Goal: Navigation & Orientation: Find specific page/section

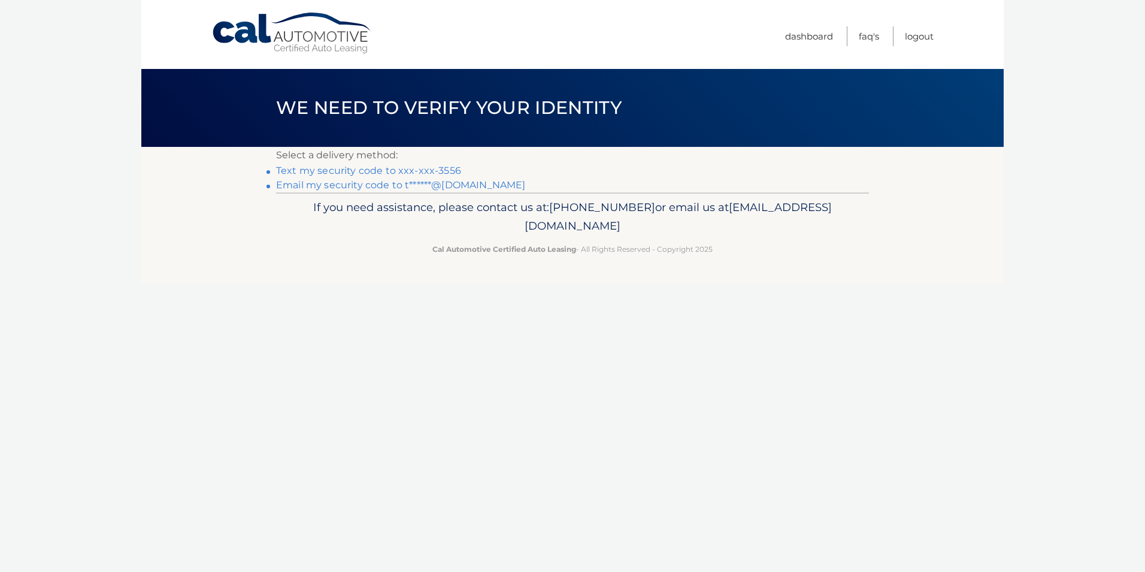
click at [334, 188] on link "Email my security code to t******@[DOMAIN_NAME]" at bounding box center [401, 184] width 250 height 11
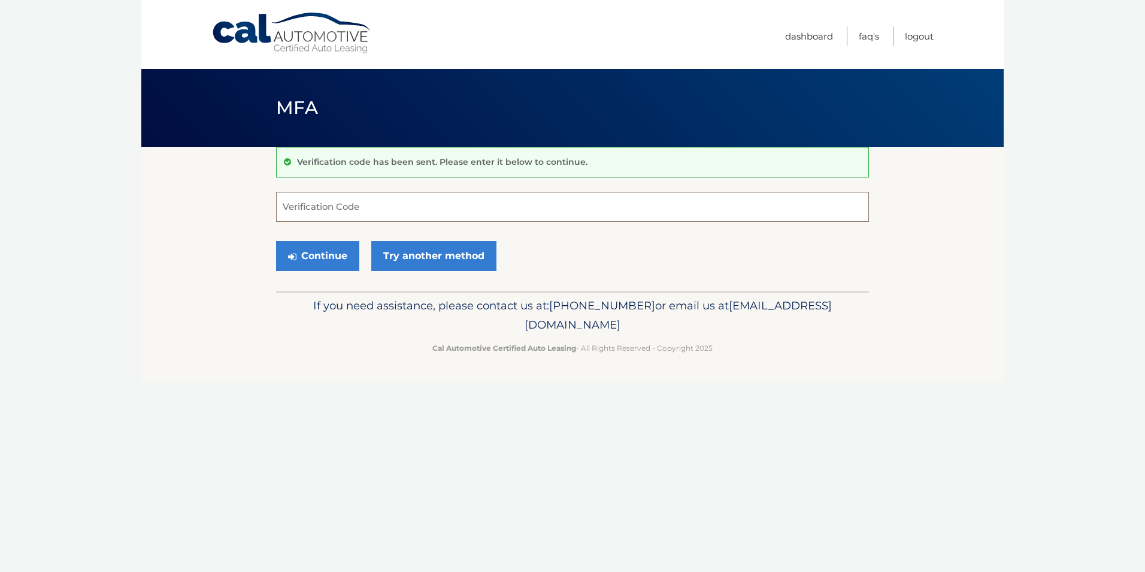
click at [417, 206] on input "Verification Code" at bounding box center [572, 207] width 593 height 30
type input "968266"
click at [322, 253] on button "Continue" at bounding box center [317, 256] width 83 height 30
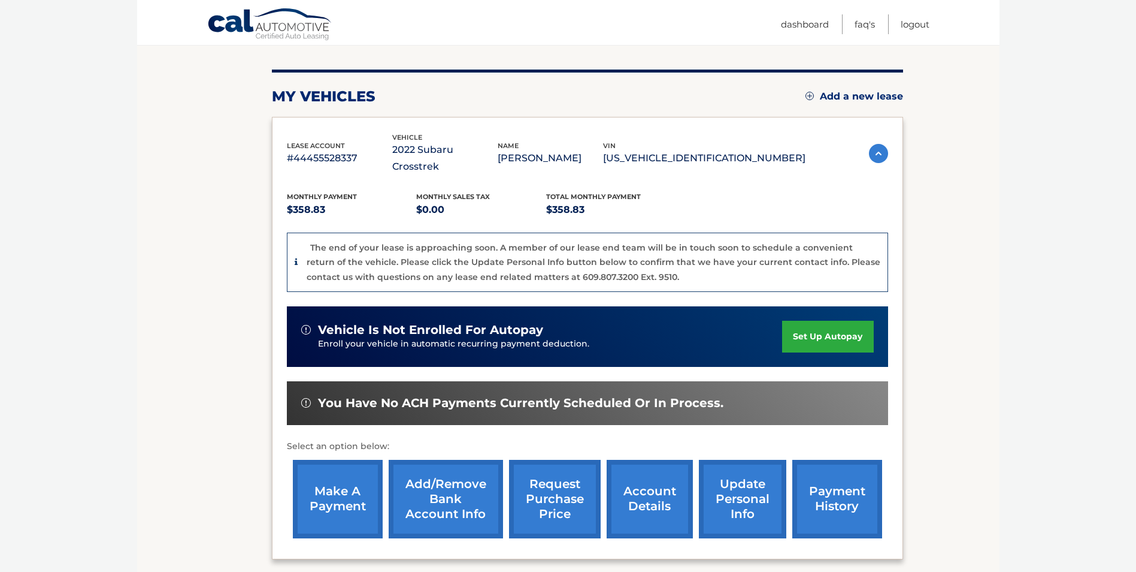
scroll to position [133, 0]
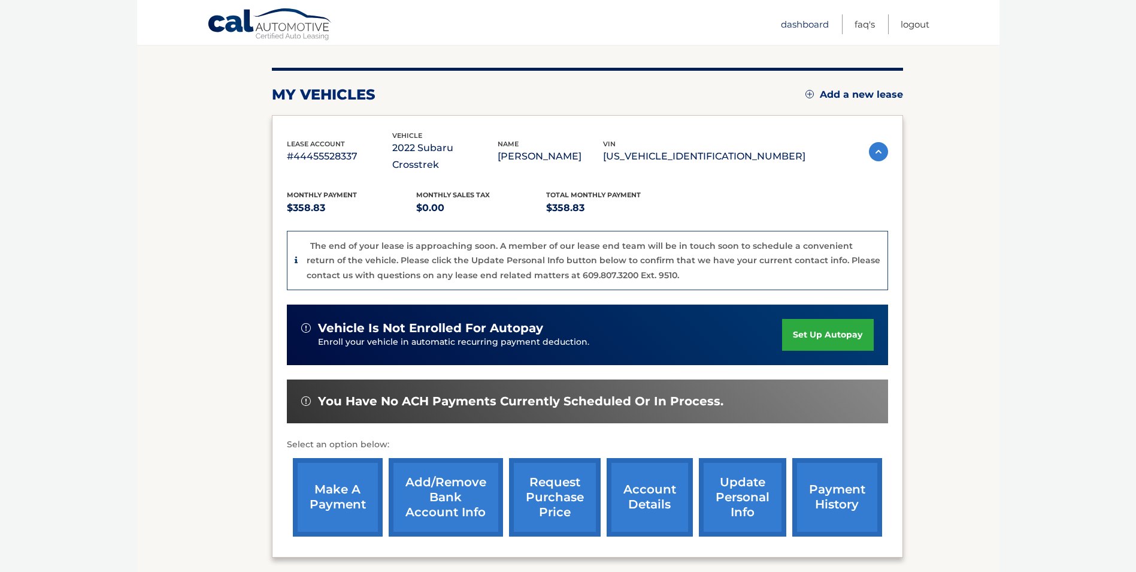
click at [803, 24] on link "Dashboard" at bounding box center [805, 24] width 48 height 20
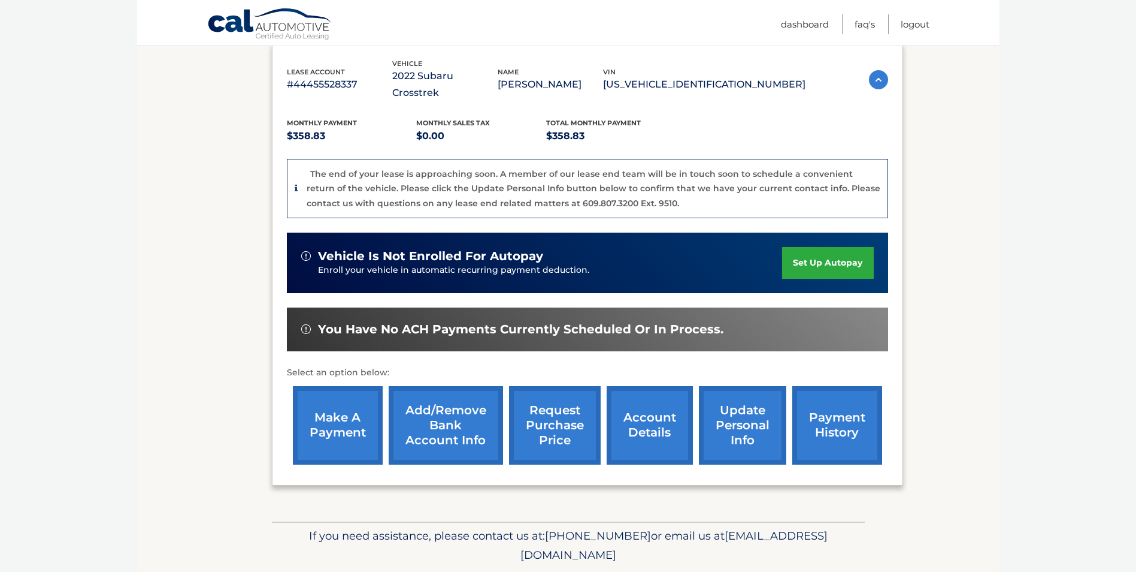
scroll to position [229, 0]
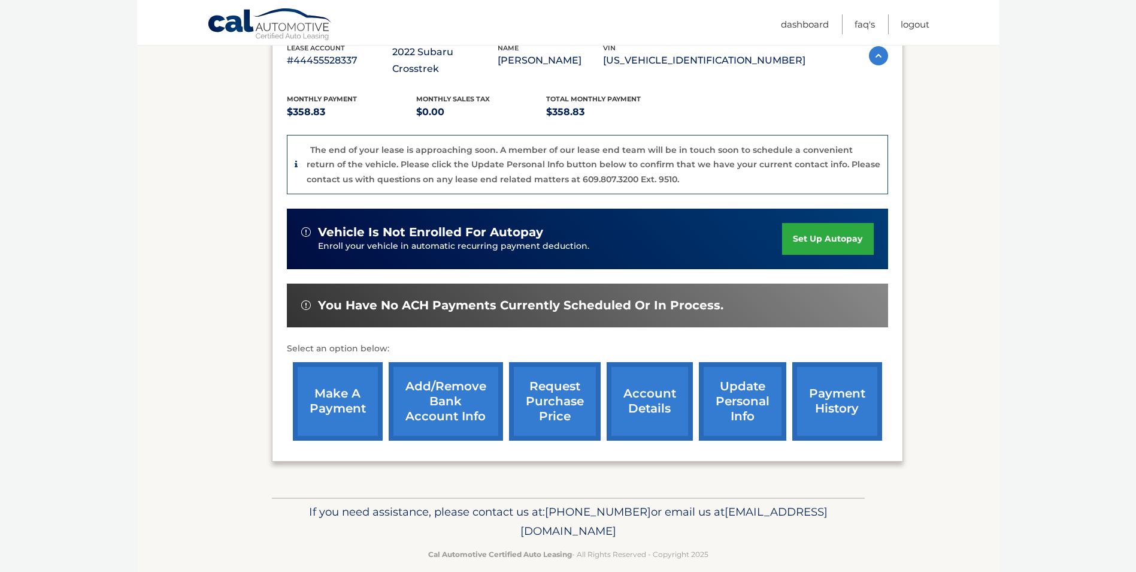
drag, startPoint x: 465, startPoint y: 514, endPoint x: 688, endPoint y: 512, distance: 223.5
click at [688, 512] on p "If you need assistance, please contact us at: [PHONE_NUMBER] or email us at [EM…" at bounding box center [569, 521] width 578 height 38
drag, startPoint x: 688, startPoint y: 512, endPoint x: 636, endPoint y: 516, distance: 52.9
copy span "[EMAIL_ADDRESS][DOMAIN_NAME]"
